Goal: Task Accomplishment & Management: Complete application form

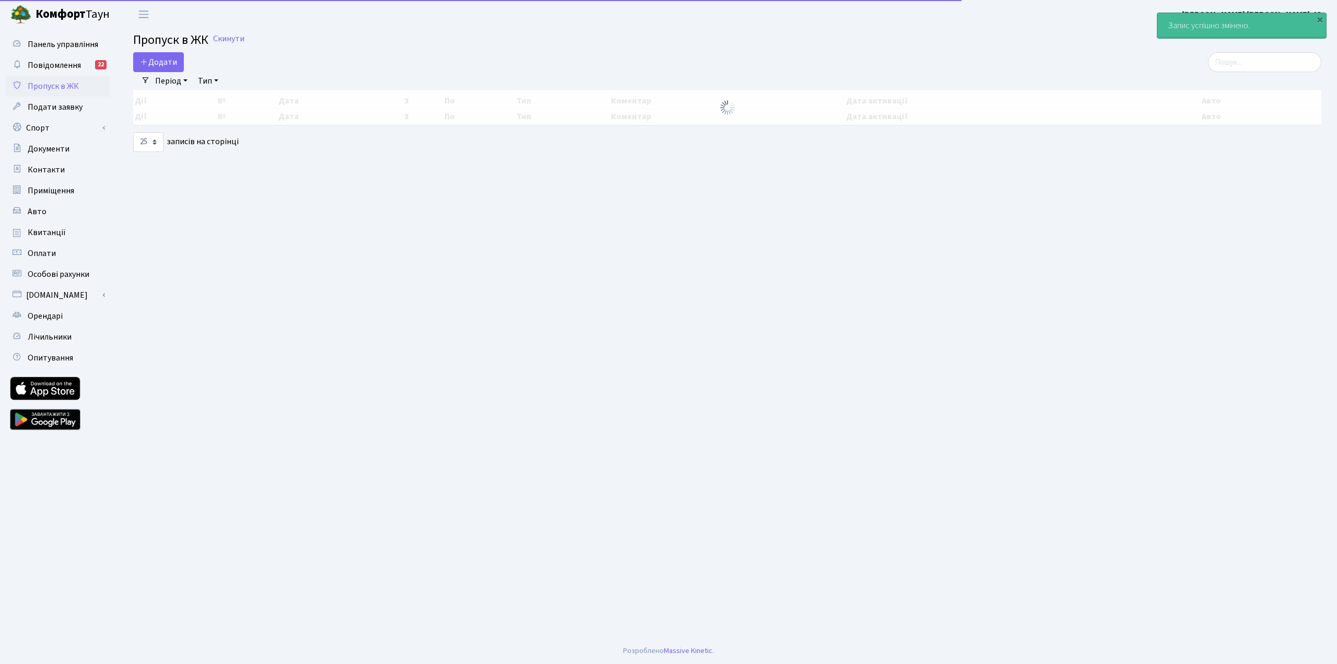
select select "25"
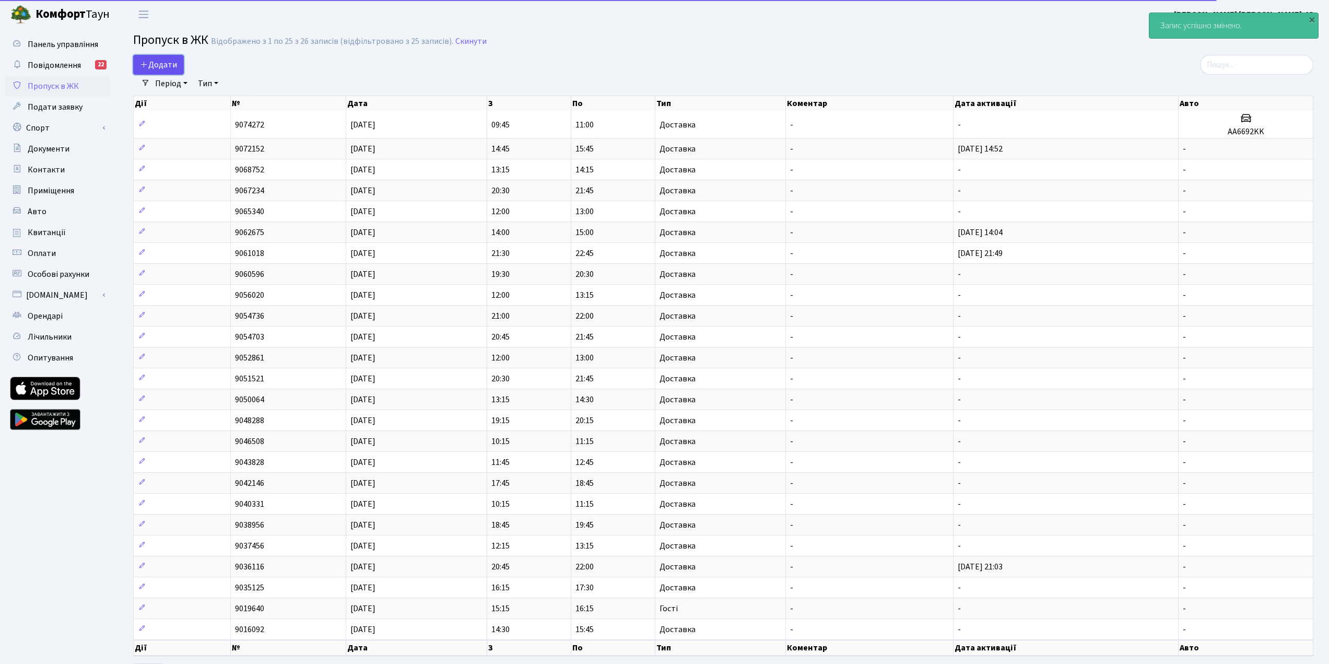
click at [167, 56] on link "Додати" at bounding box center [158, 65] width 51 height 20
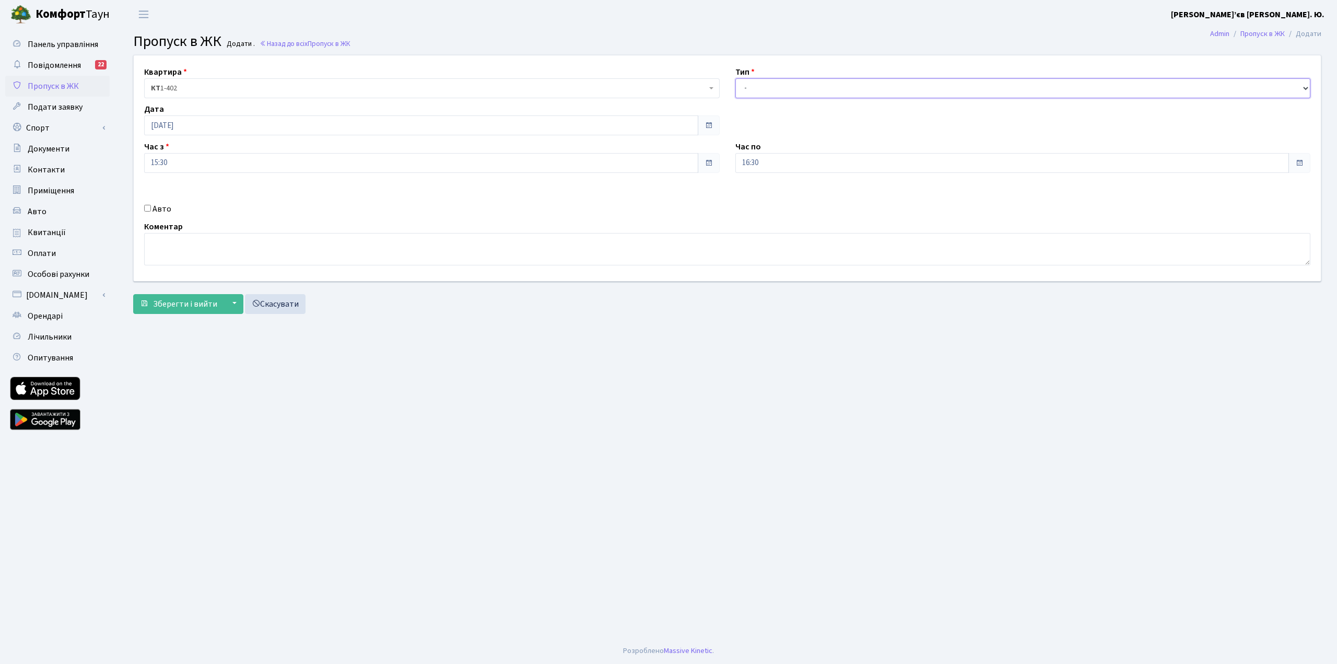
click at [774, 95] on select "- Доставка Таксі Гості Сервіс" at bounding box center [1023, 88] width 576 height 20
select select "1"
click at [735, 78] on select "- Доставка Таксі Гості Сервіс" at bounding box center [1023, 88] width 576 height 20
click at [184, 305] on span "Зберегти і вийти" at bounding box center [185, 303] width 64 height 11
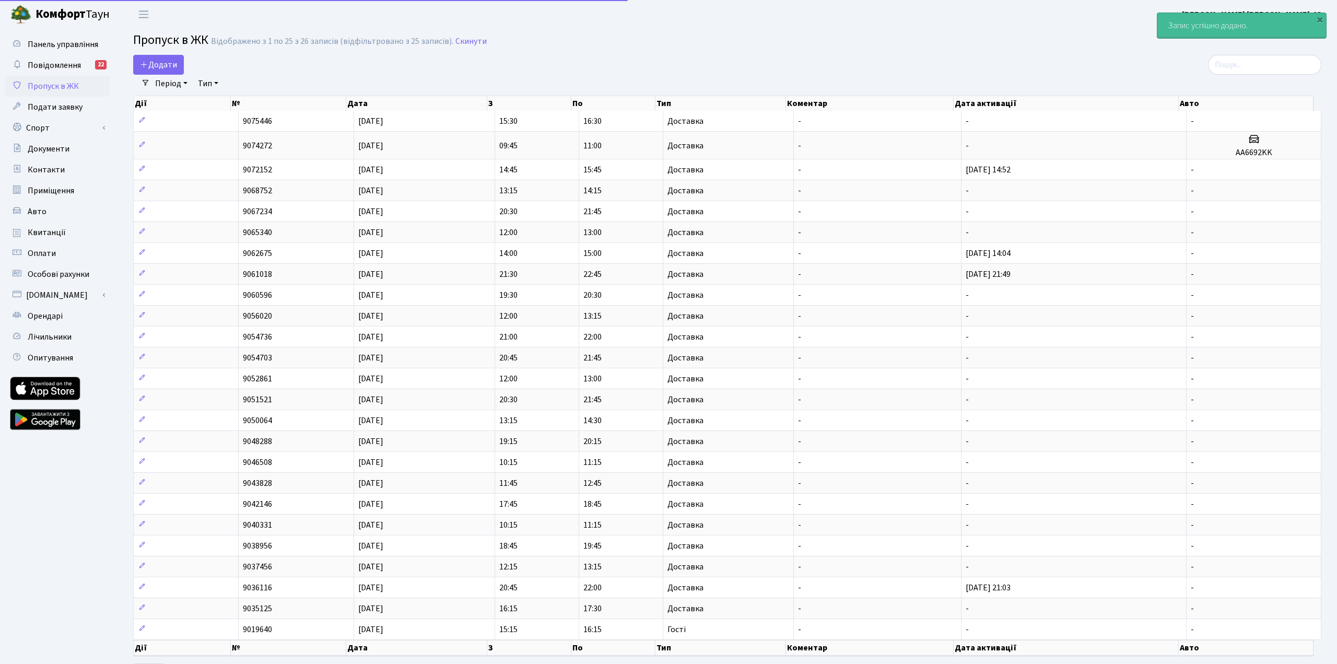
select select "25"
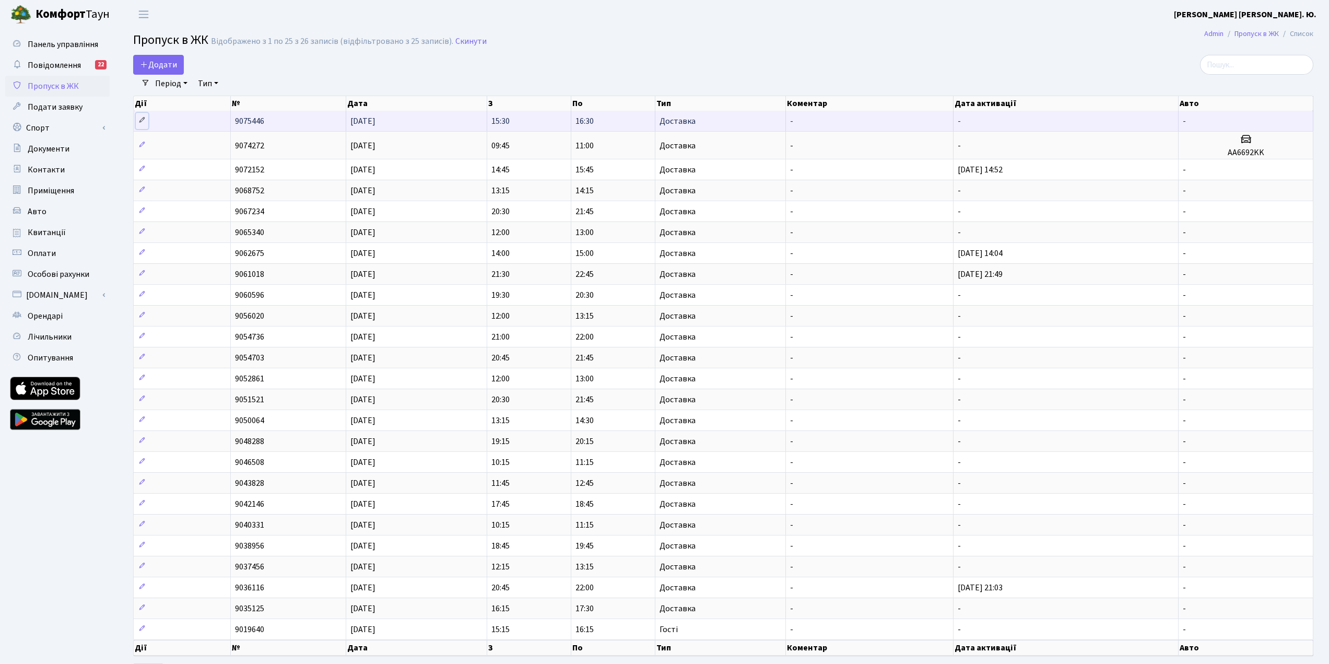
click at [143, 120] on icon at bounding box center [141, 119] width 7 height 7
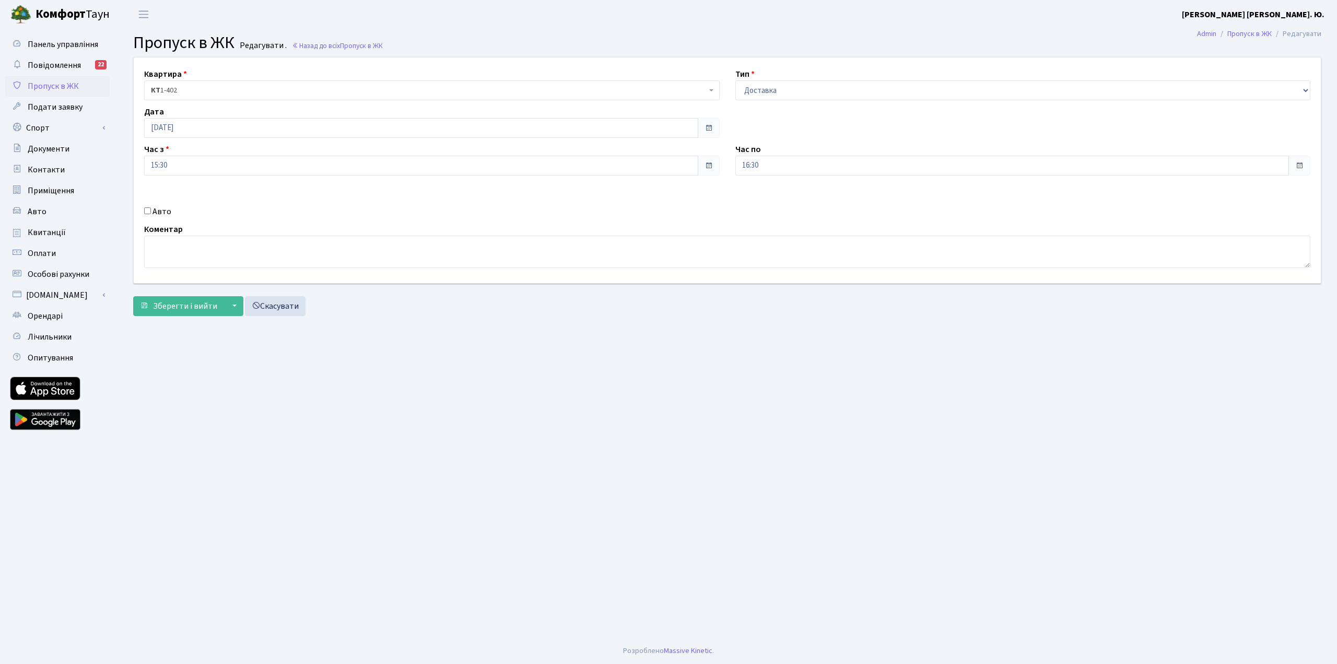
click at [163, 212] on label "Авто" at bounding box center [162, 211] width 19 height 13
click at [151, 212] on input "Авто" at bounding box center [147, 210] width 7 height 7
checkbox input "true"
click at [766, 201] on input "text" at bounding box center [1023, 203] width 576 height 20
type input "aa1334mm"
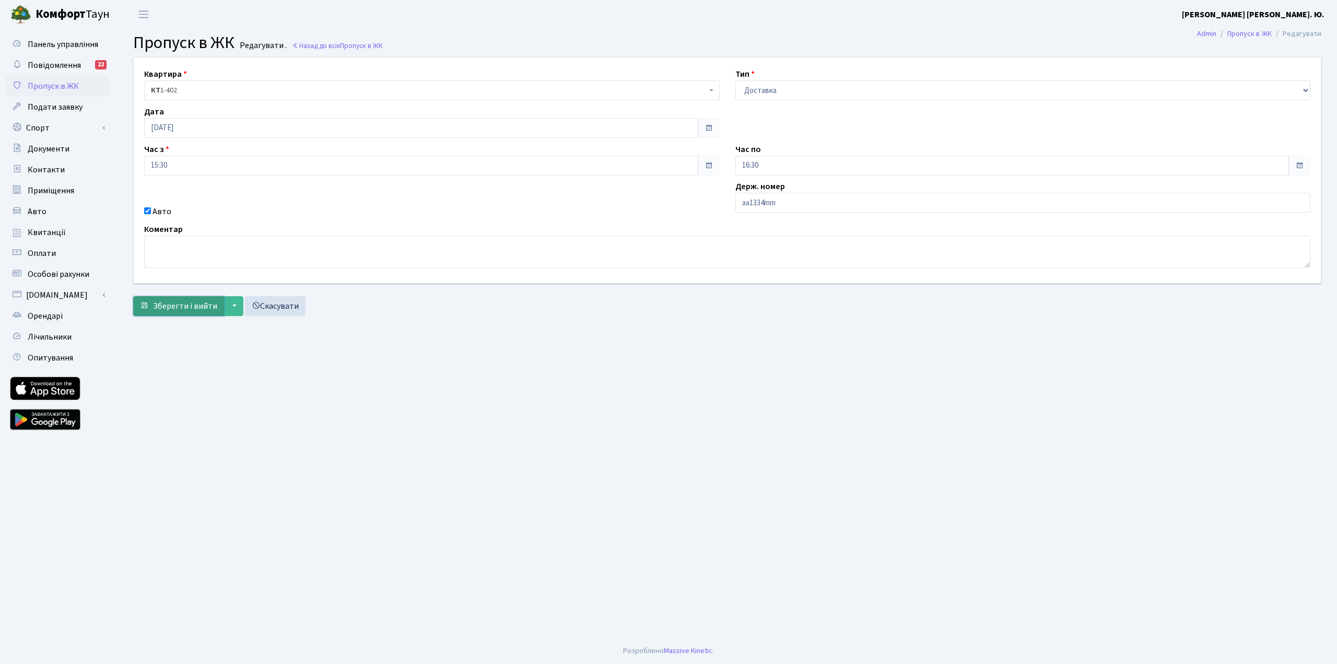
click at [180, 306] on span "Зберегти і вийти" at bounding box center [185, 305] width 64 height 11
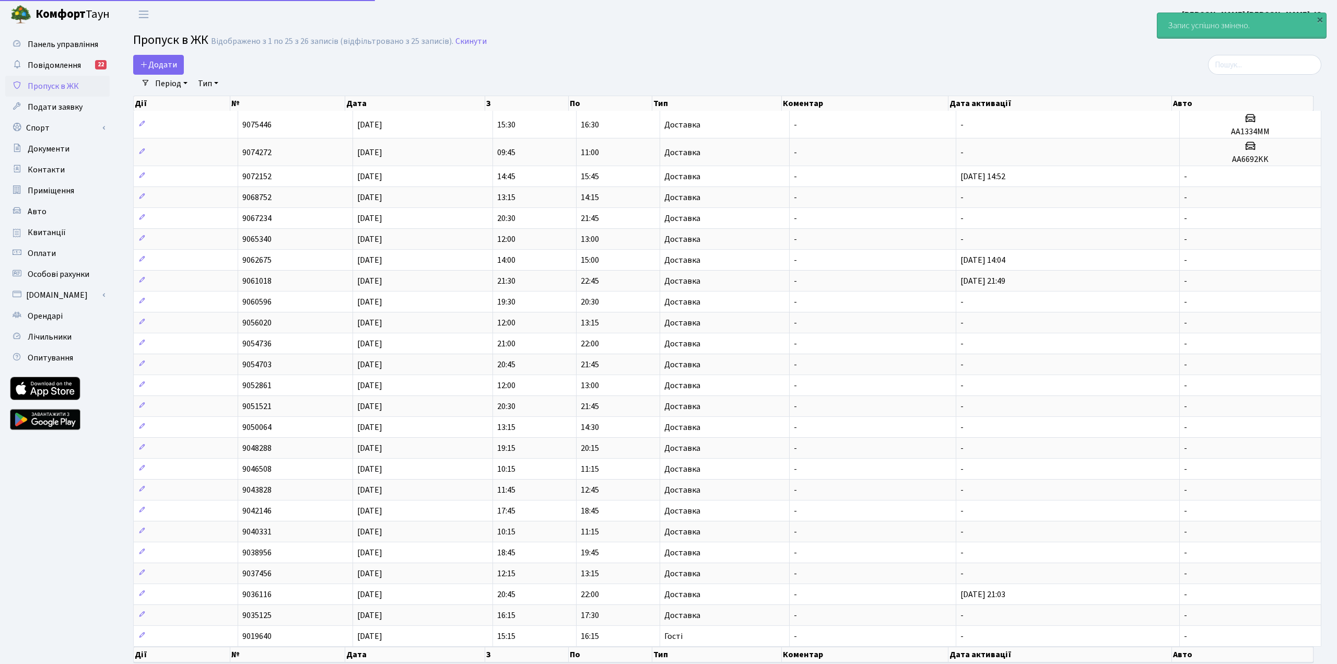
select select "25"
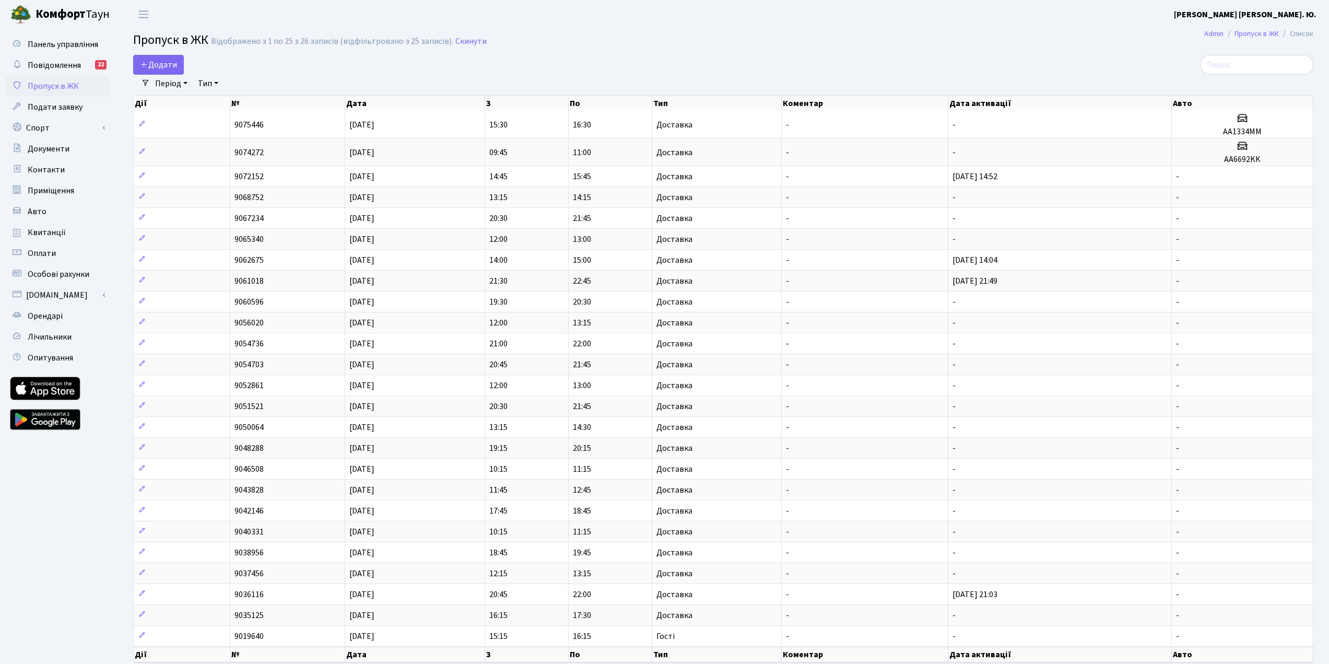
click at [1017, 37] on h2 "Пропуск в ЖК Відображено з 1 по 25 з 26 записів (відфільтровано з 25 записів). …" at bounding box center [723, 42] width 1180 height 18
